Goal: Task Accomplishment & Management: Use online tool/utility

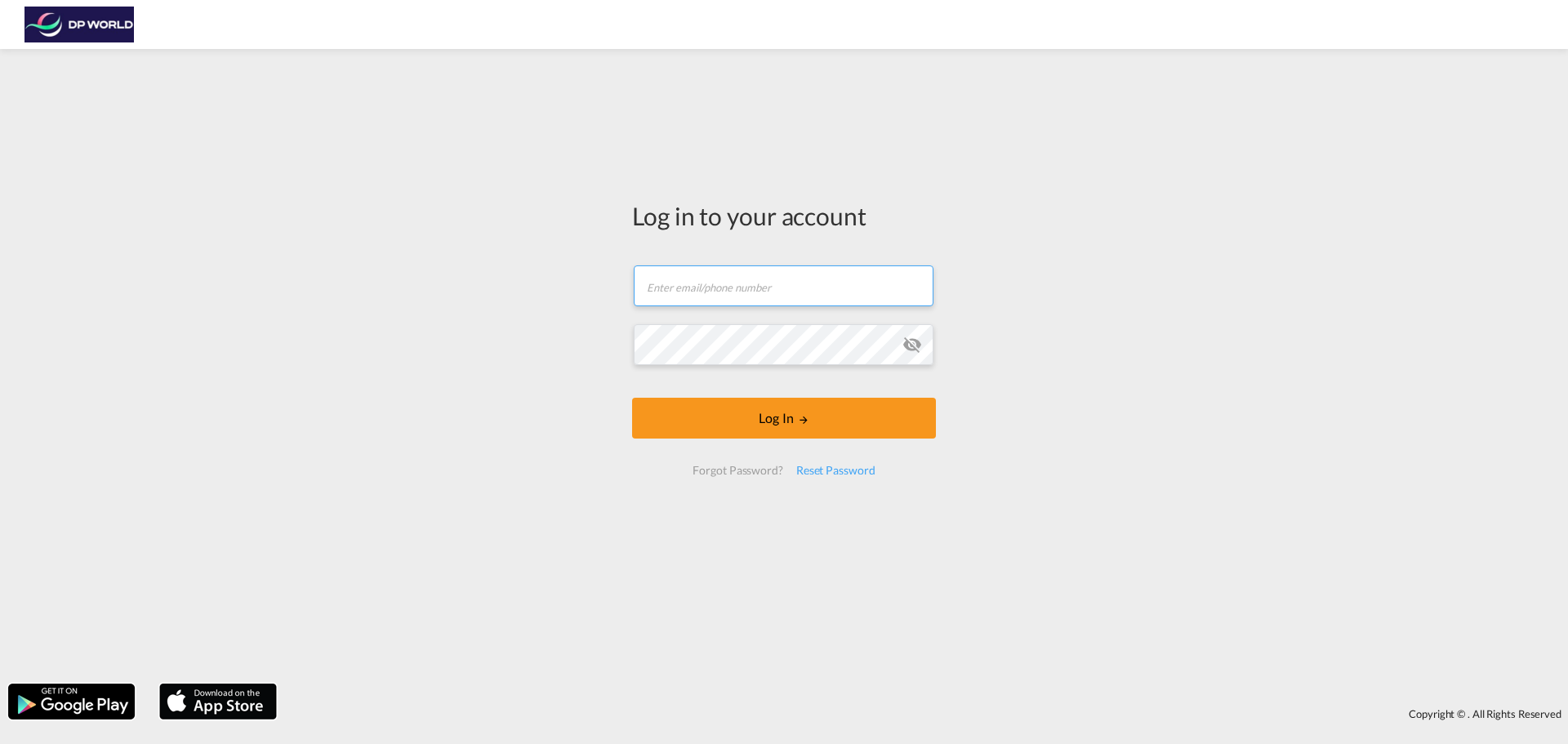
click at [739, 303] on input "text" at bounding box center [784, 286] width 300 height 41
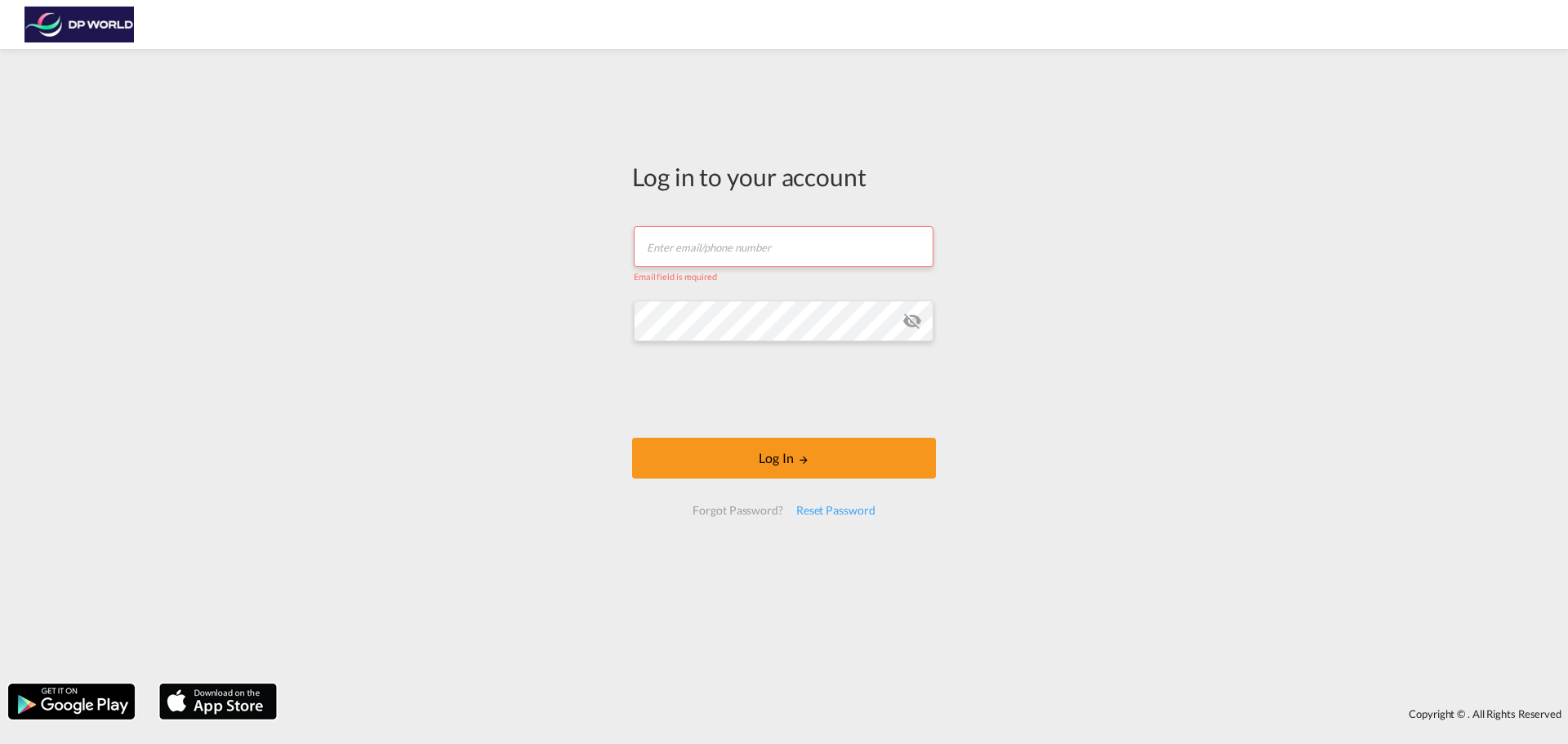
type input "[PERSON_NAME][EMAIL_ADDRESS][PERSON_NAME][DOMAIN_NAME]"
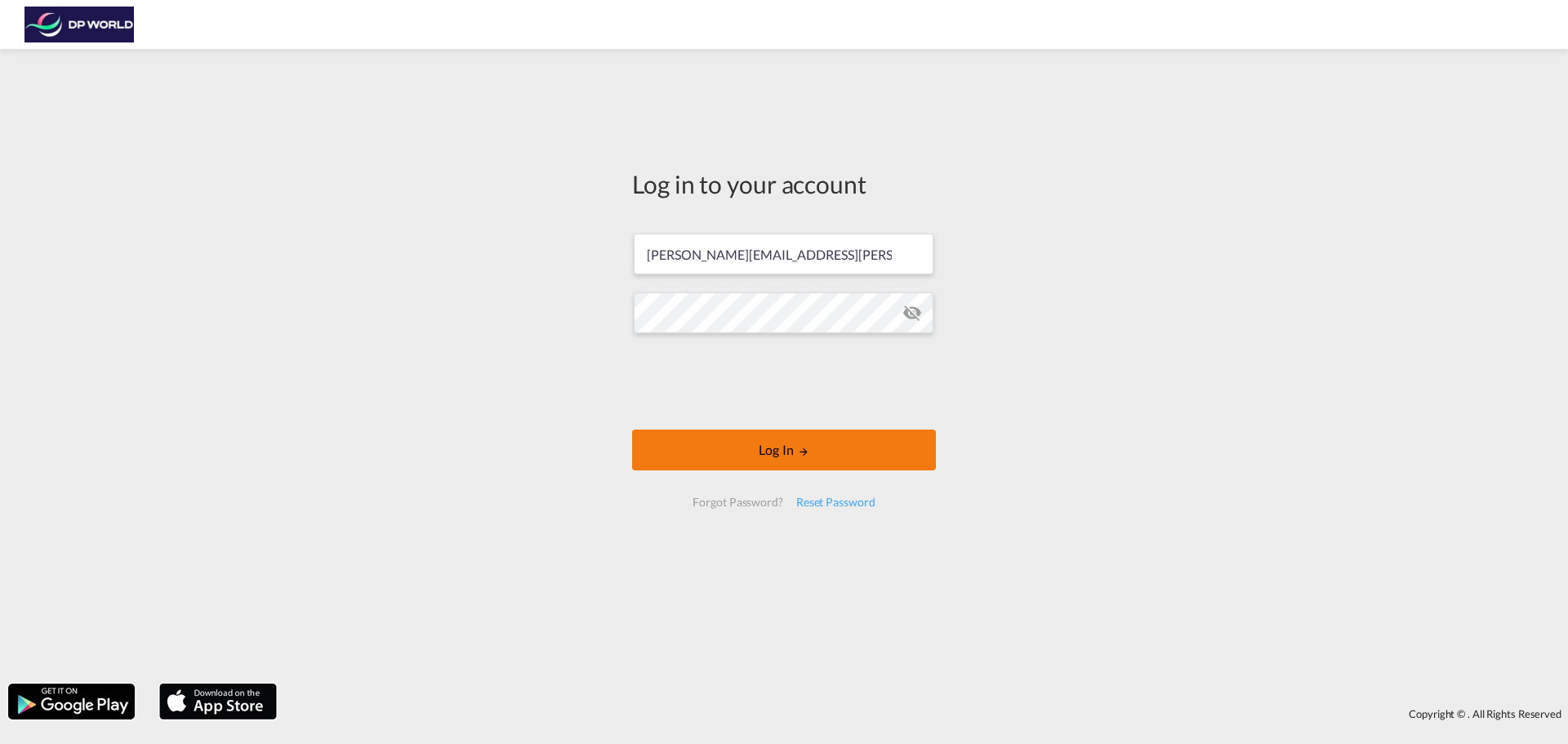
click at [742, 452] on button "Log In" at bounding box center [784, 449] width 304 height 41
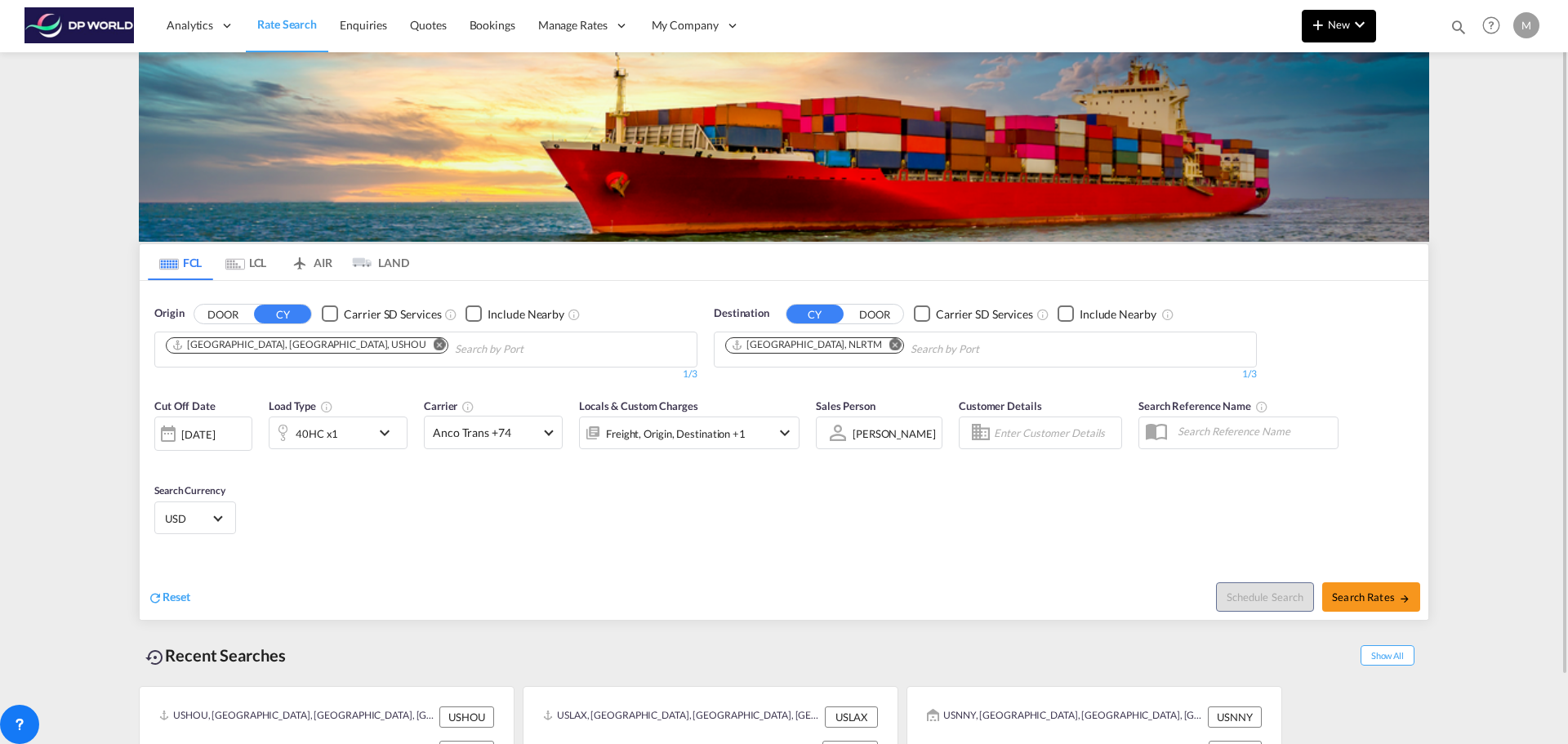
click at [1370, 19] on button "New" at bounding box center [1338, 26] width 74 height 33
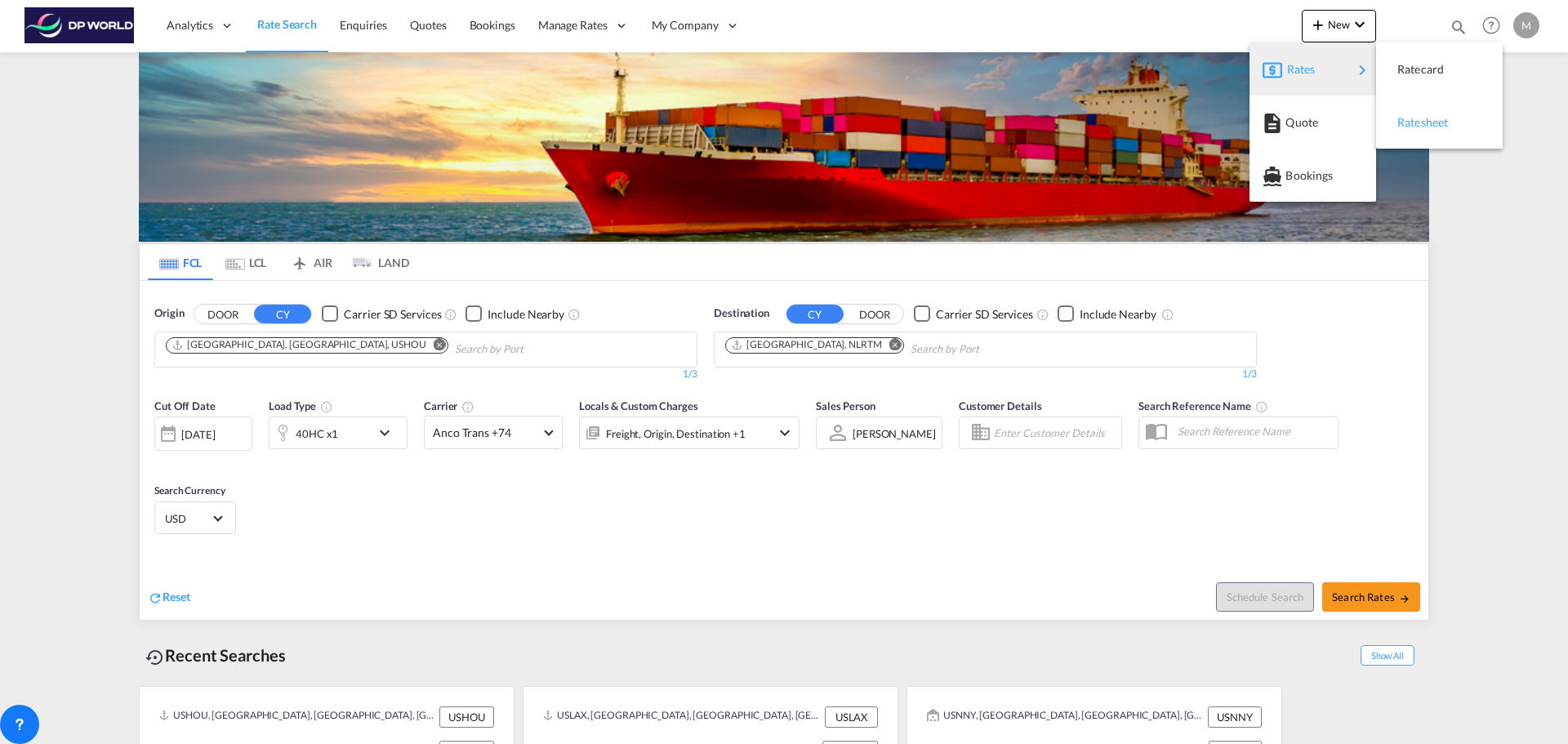
click at [1415, 119] on span "Ratesheet" at bounding box center [1406, 122] width 18 height 33
